Goal: Find specific page/section: Find specific page/section

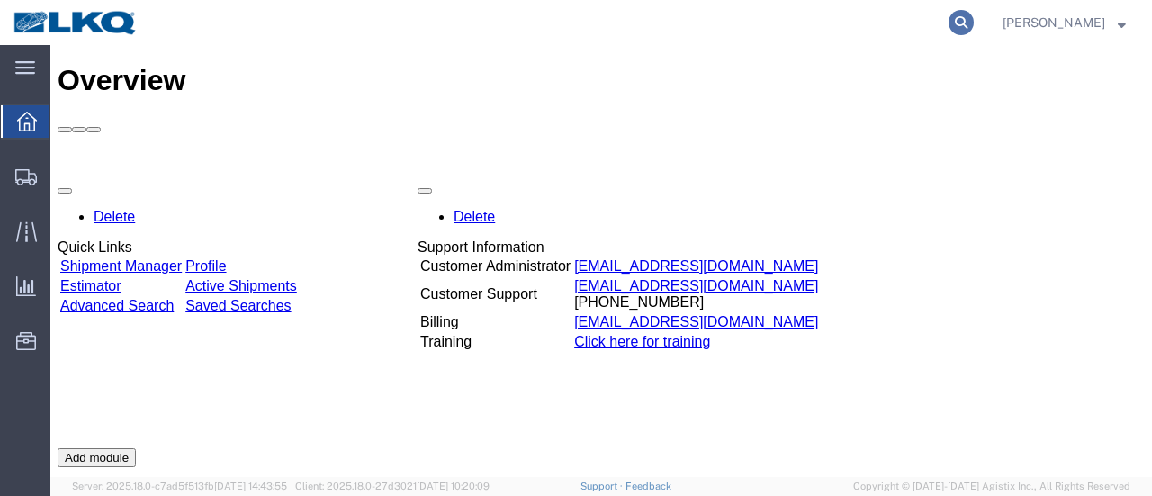
click at [974, 23] on icon at bounding box center [961, 22] width 25 height 25
click at [734, 23] on input "search" at bounding box center [675, 22] width 547 height 43
type input "56833312"
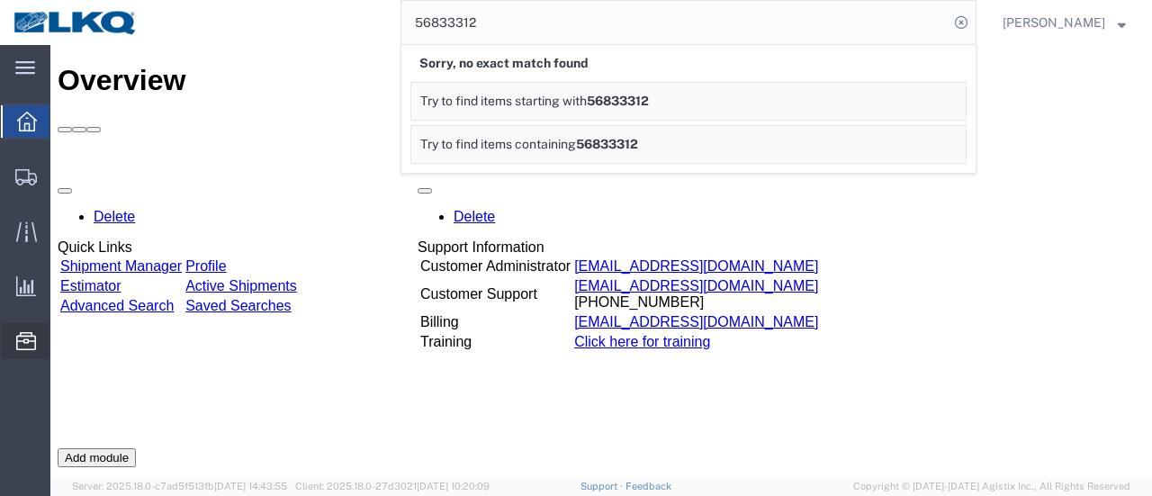
click at [0, 0] on span "Location Appointment" at bounding box center [0, 0] width 0 height 0
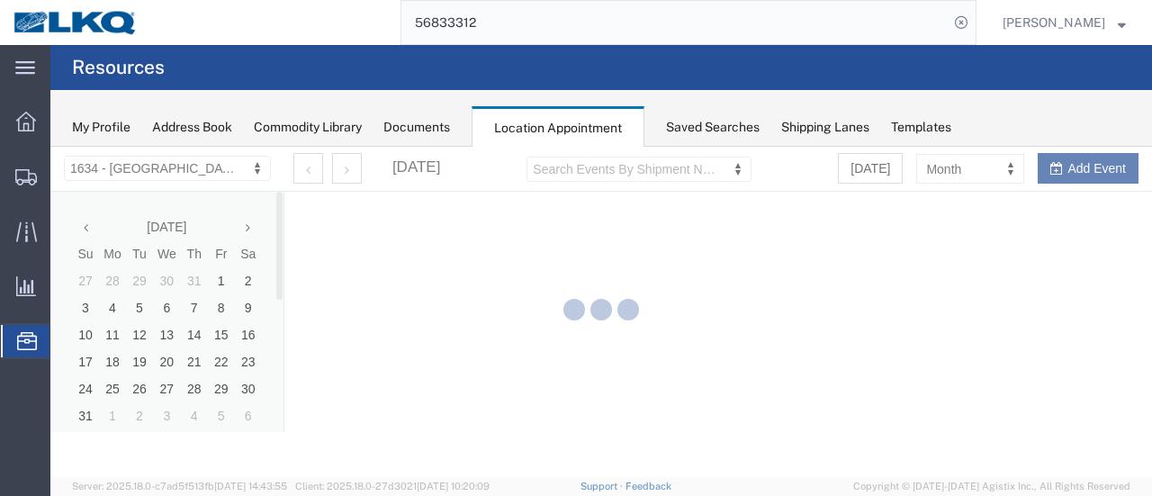
select select "28712"
